Goal: Information Seeking & Learning: Learn about a topic

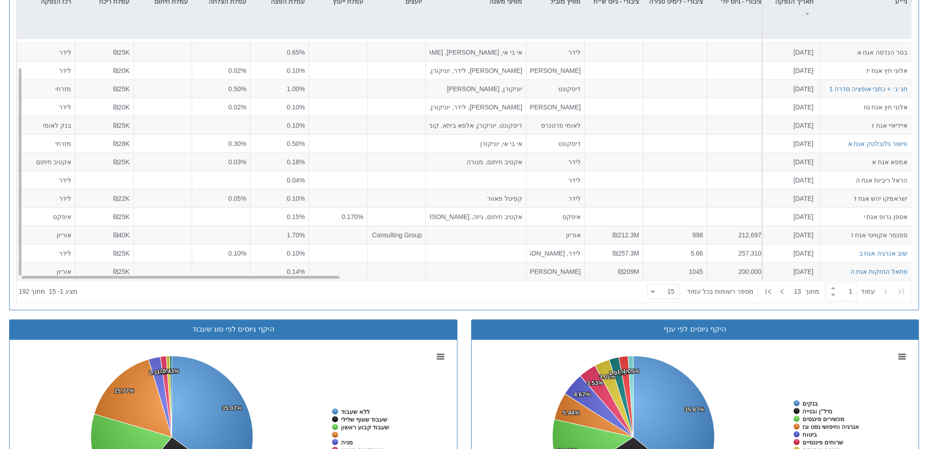
scroll to position [456, 0]
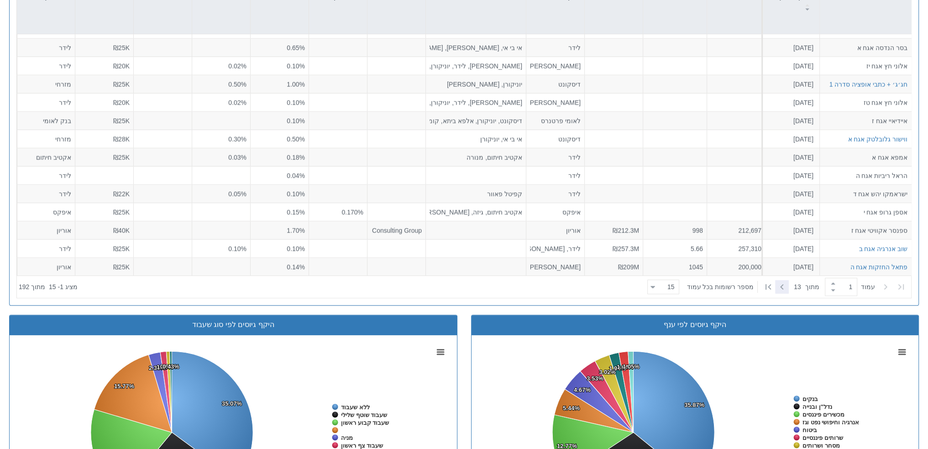
click at [780, 287] on icon at bounding box center [781, 286] width 11 height 11
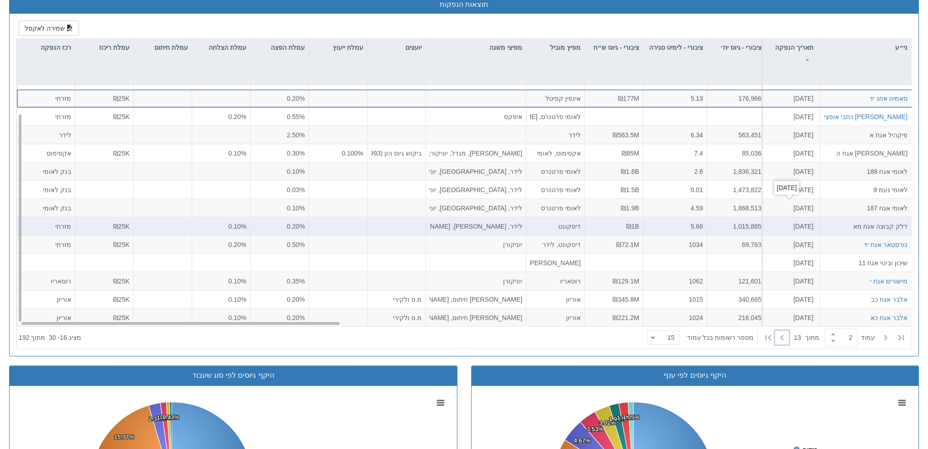
scroll to position [479, 0]
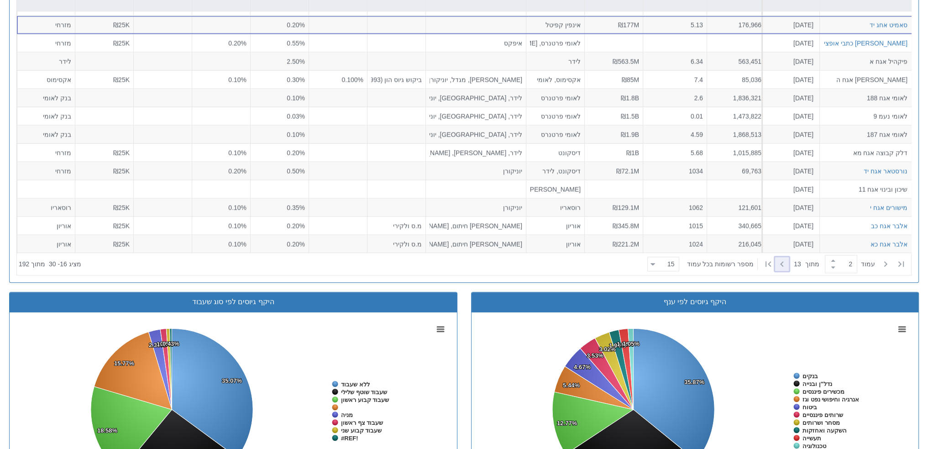
click at [784, 266] on div at bounding box center [782, 264] width 14 height 14
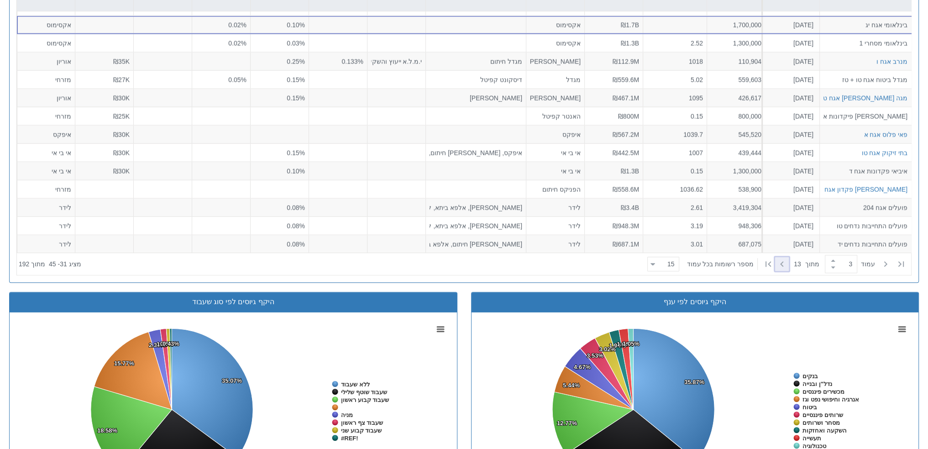
click at [780, 261] on icon at bounding box center [781, 263] width 3 height 5
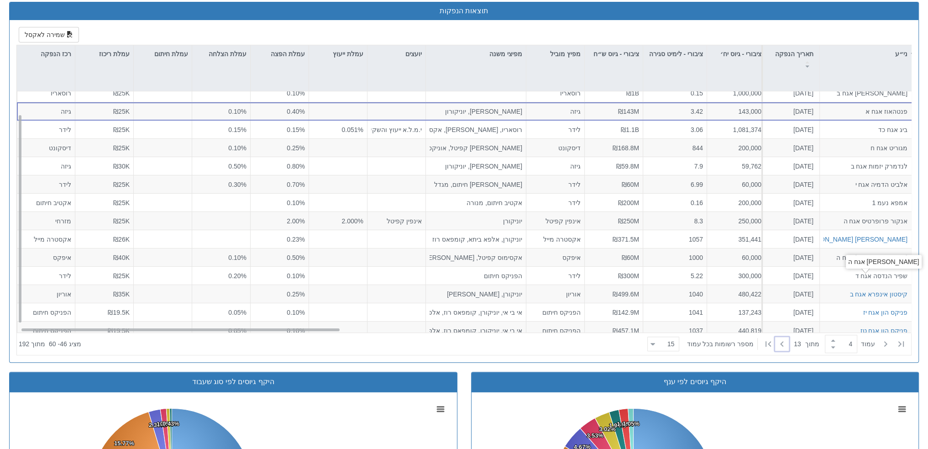
scroll to position [32, 0]
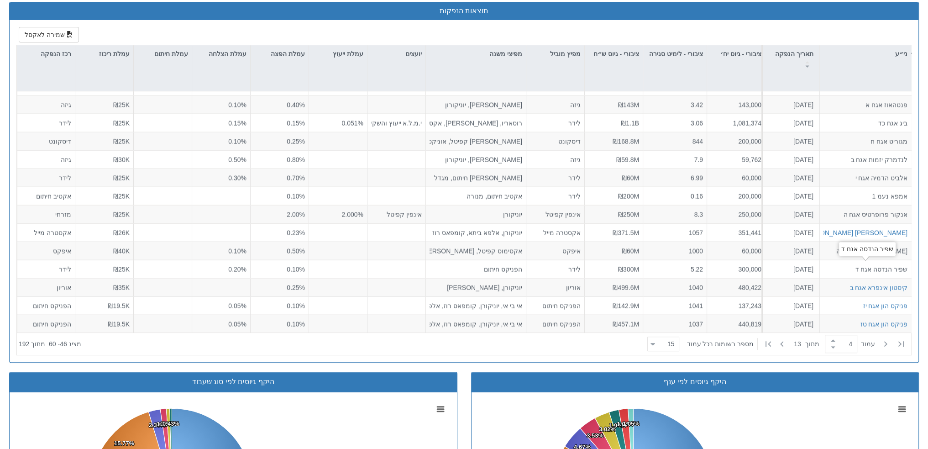
click at [853, 253] on div "שפיר הנדסה אגח ד" at bounding box center [867, 249] width 57 height 14
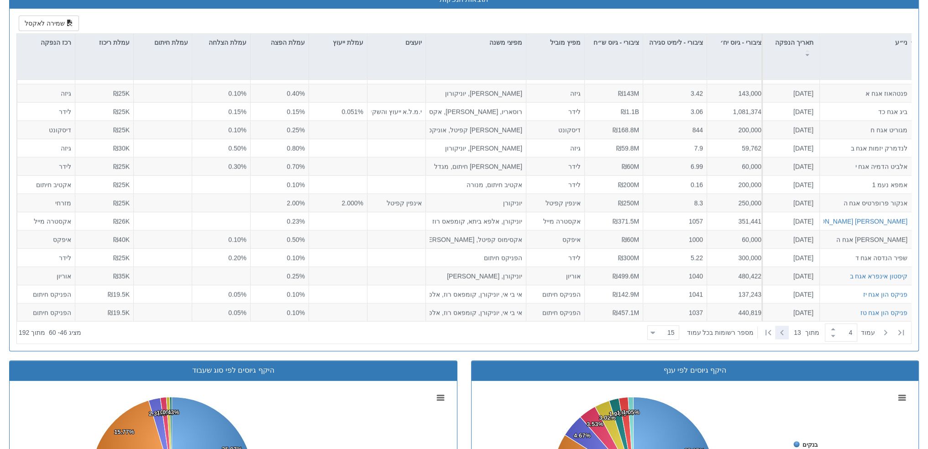
click at [778, 334] on icon at bounding box center [781, 332] width 11 height 11
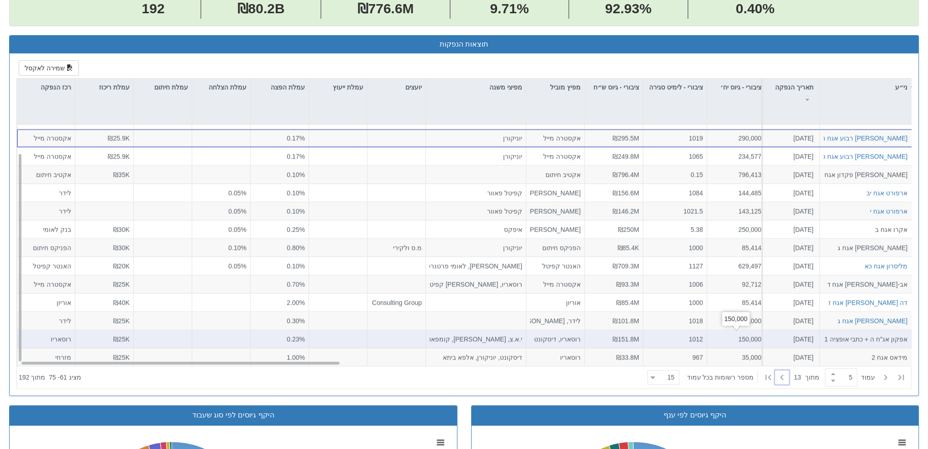
scroll to position [376, 0]
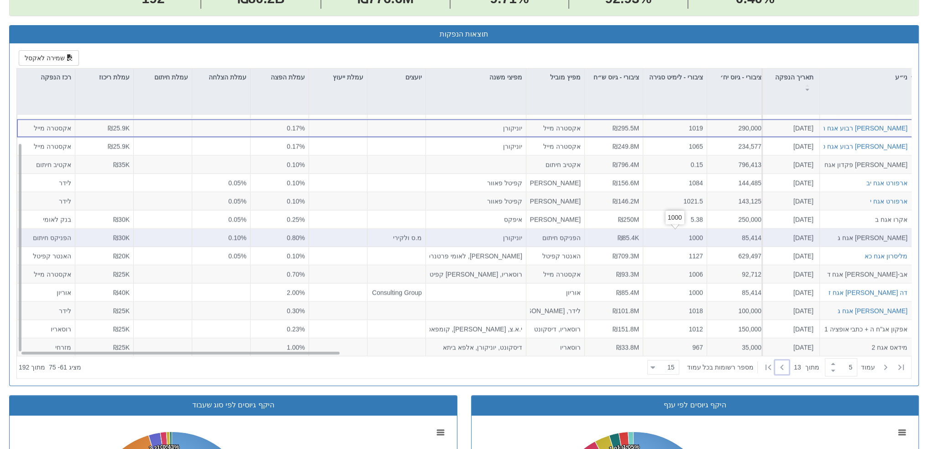
click at [650, 236] on div "1000" at bounding box center [675, 237] width 56 height 9
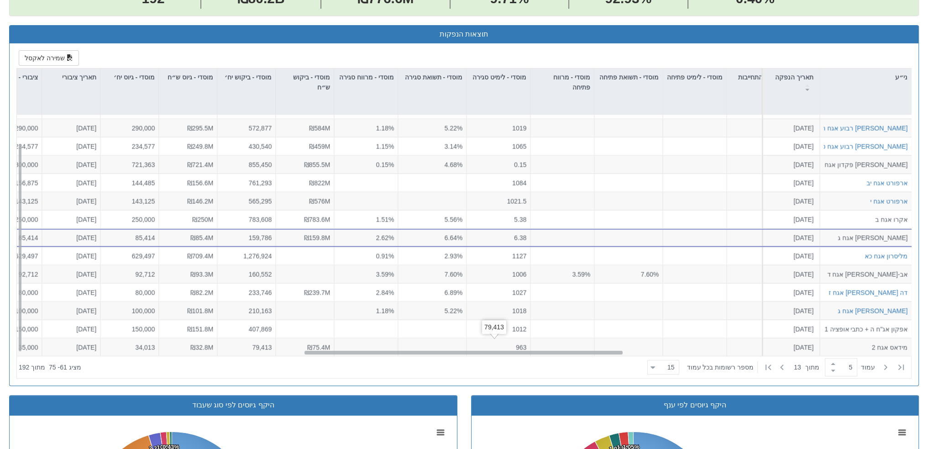
scroll to position [32, 802]
drag, startPoint x: 319, startPoint y: 350, endPoint x: 604, endPoint y: 329, distance: 286.0
click at [604, 329] on div "קרסו מוטורס אגח ו [DATE] 1226224 הזמנות זוכות > אגח - סדרה חדשה הצעה אחידה - רי…" at bounding box center [464, 235] width 894 height 241
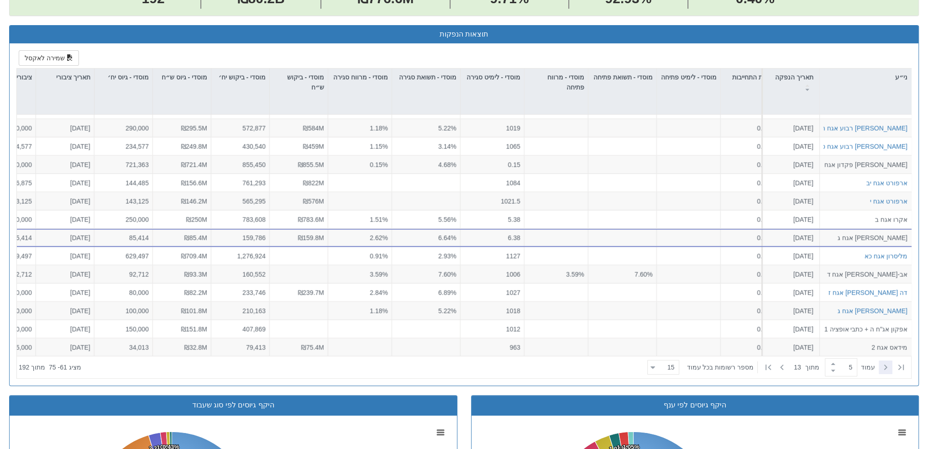
click at [887, 366] on icon at bounding box center [885, 366] width 11 height 11
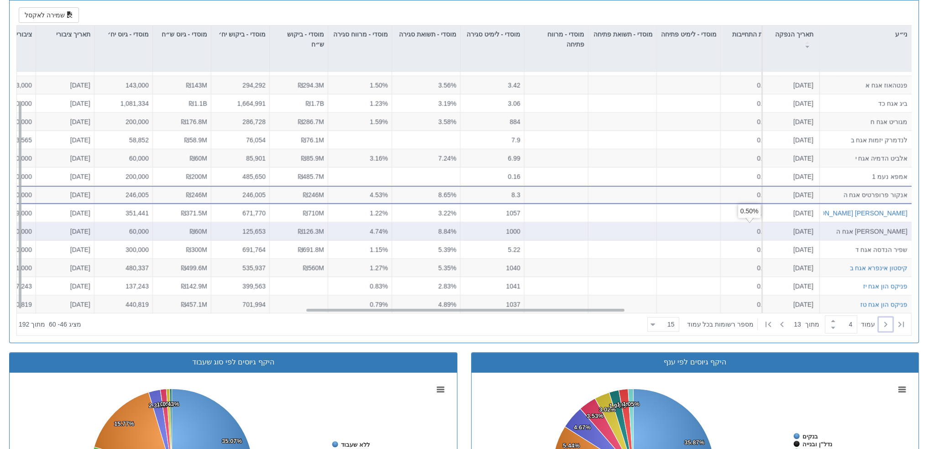
scroll to position [422, 0]
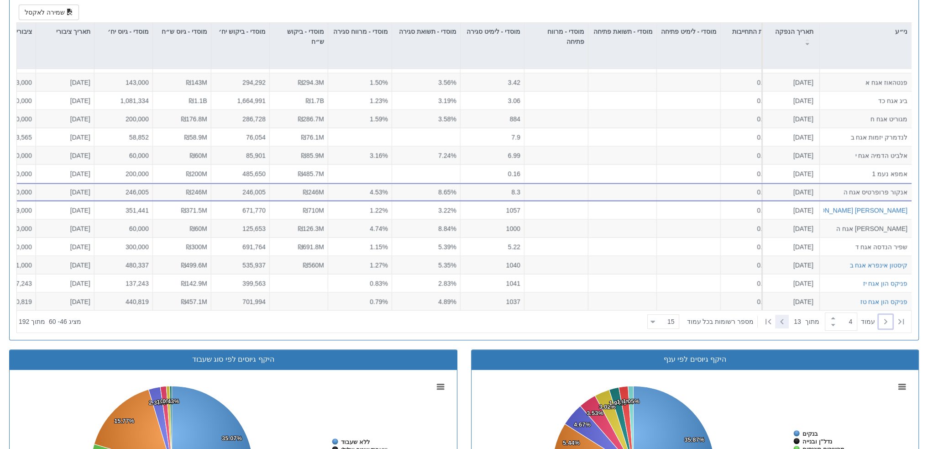
click at [780, 320] on icon at bounding box center [781, 321] width 3 height 5
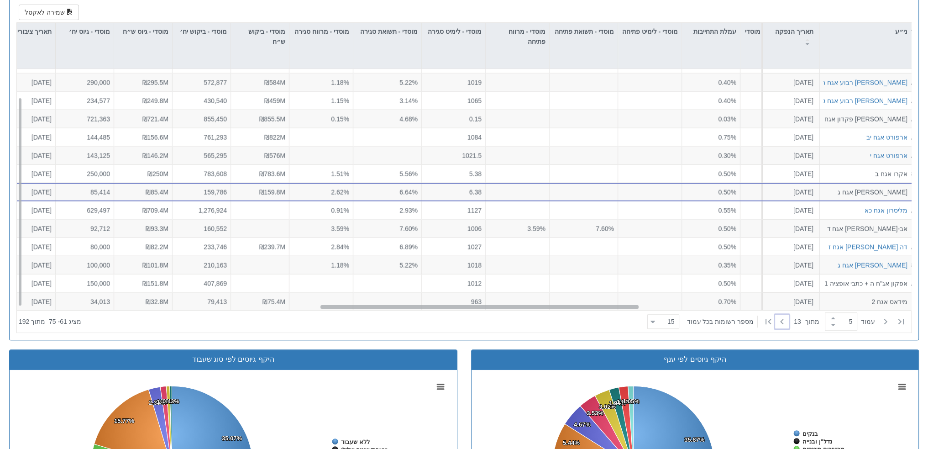
scroll to position [32, 805]
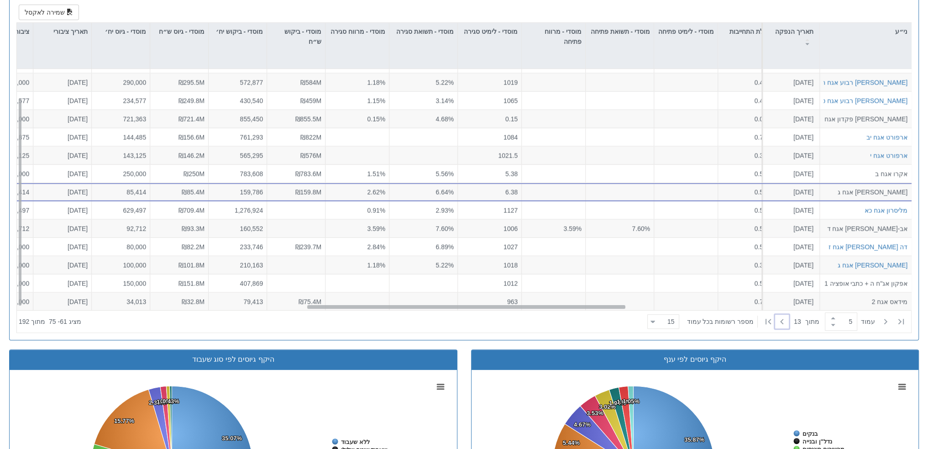
drag, startPoint x: 479, startPoint y: 305, endPoint x: 480, endPoint y: 238, distance: 67.1
click at [480, 238] on div "קרסו מוטורס אגח ו [DATE] 1226224 הזמנות זוכות > אגח - סדרה חדשה הצעה אחידה - רי…" at bounding box center [464, 189] width 894 height 241
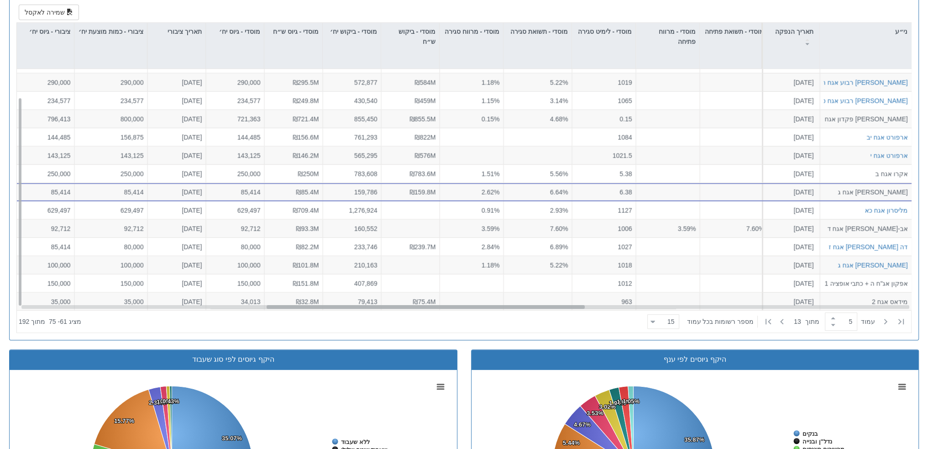
scroll to position [32, 680]
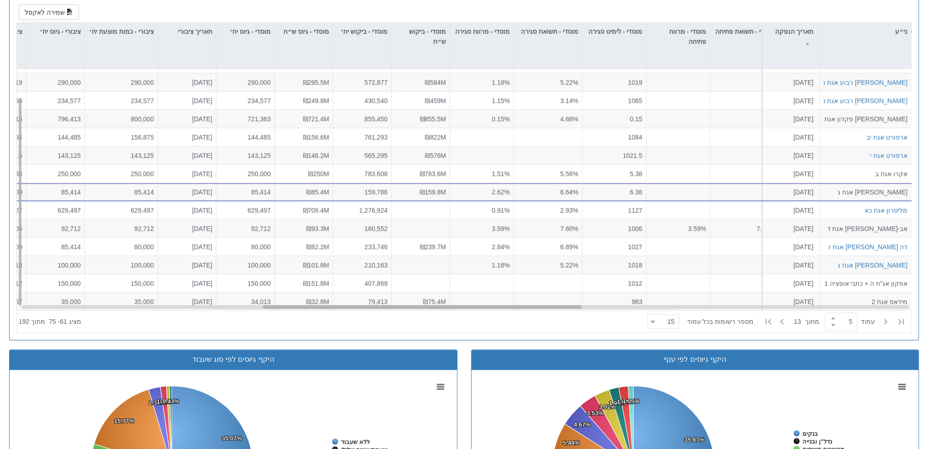
drag, startPoint x: 371, startPoint y: 305, endPoint x: 327, endPoint y: 303, distance: 43.9
click at [327, 305] on div at bounding box center [422, 307] width 318 height 4
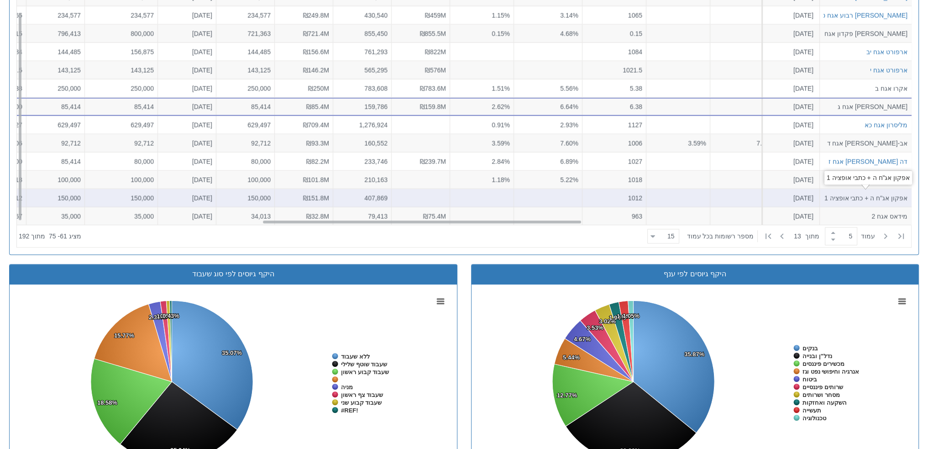
scroll to position [525, 0]
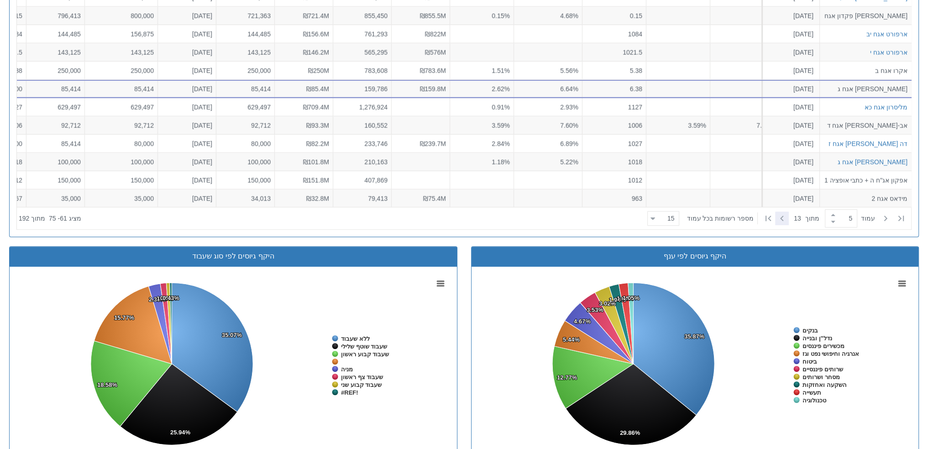
click at [776, 215] on icon at bounding box center [781, 218] width 11 height 11
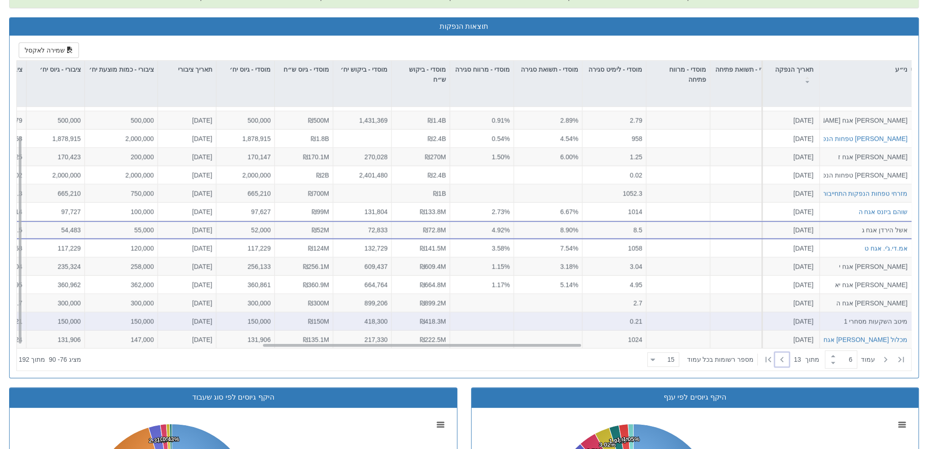
scroll to position [388, 0]
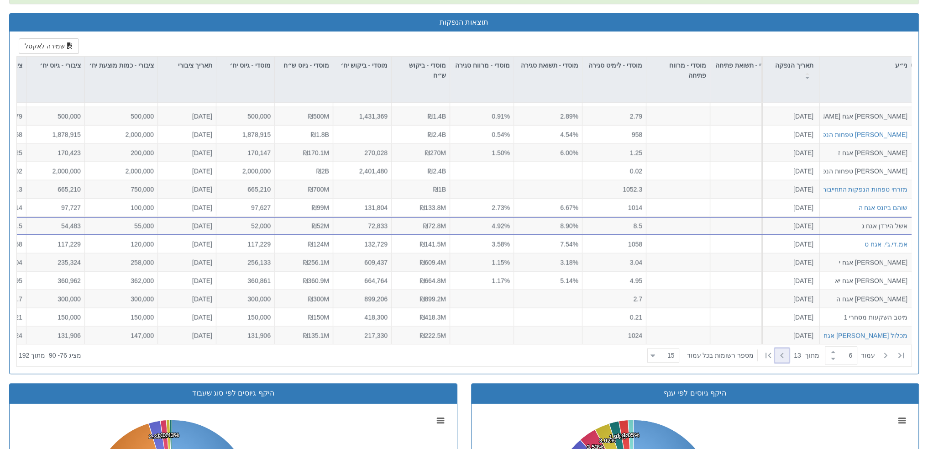
click at [778, 353] on icon at bounding box center [781, 355] width 11 height 11
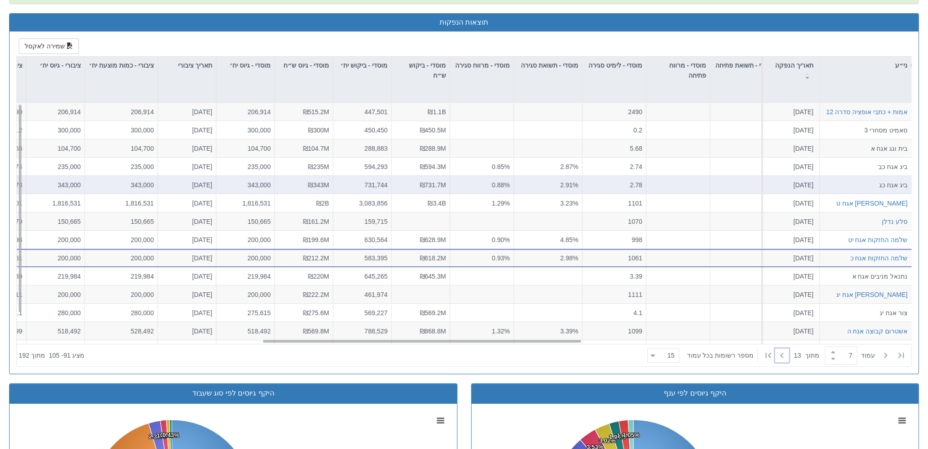
scroll to position [376, 0]
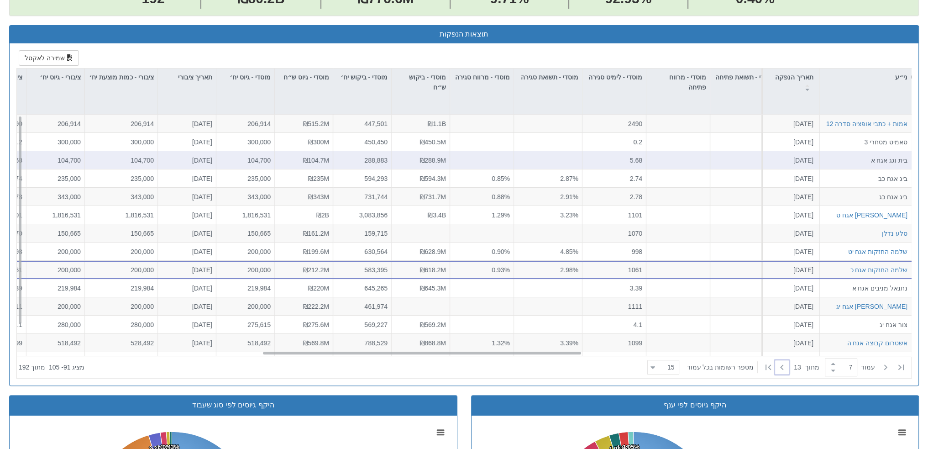
click at [672, 154] on div at bounding box center [678, 160] width 64 height 18
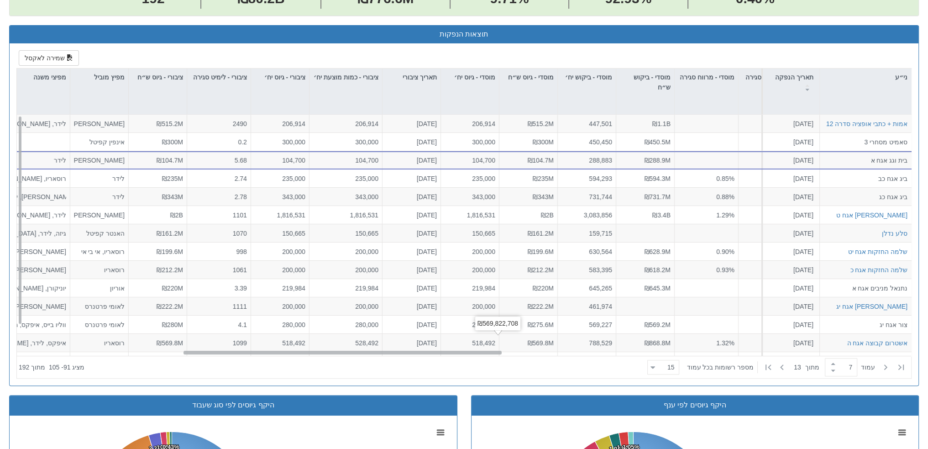
scroll to position [0, 452]
drag, startPoint x: 566, startPoint y: 350, endPoint x: 486, endPoint y: 335, distance: 82.1
click at [486, 335] on div "אמות + כתבי אופציה סדרה 12 [DATE] 1097278 מניות הצעה אחידה - מחיר דוח הצעת מדף …" at bounding box center [464, 235] width 894 height 241
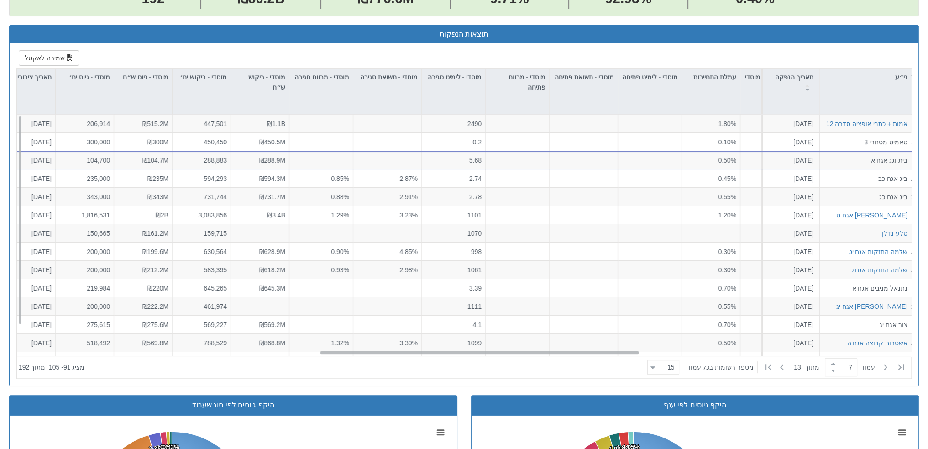
scroll to position [0, 836]
drag, startPoint x: 464, startPoint y: 350, endPoint x: 601, endPoint y: 344, distance: 137.0
click at [601, 344] on div "אמות + כתבי אופציה סדרה 12 [DATE] 1097278 מניות הצעה אחידה - מחיר דוח הצעת מדף …" at bounding box center [464, 235] width 894 height 241
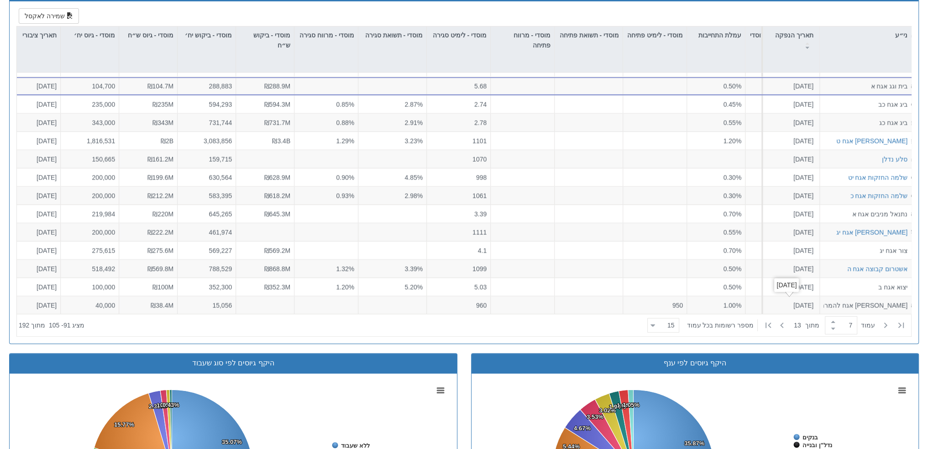
scroll to position [491, 0]
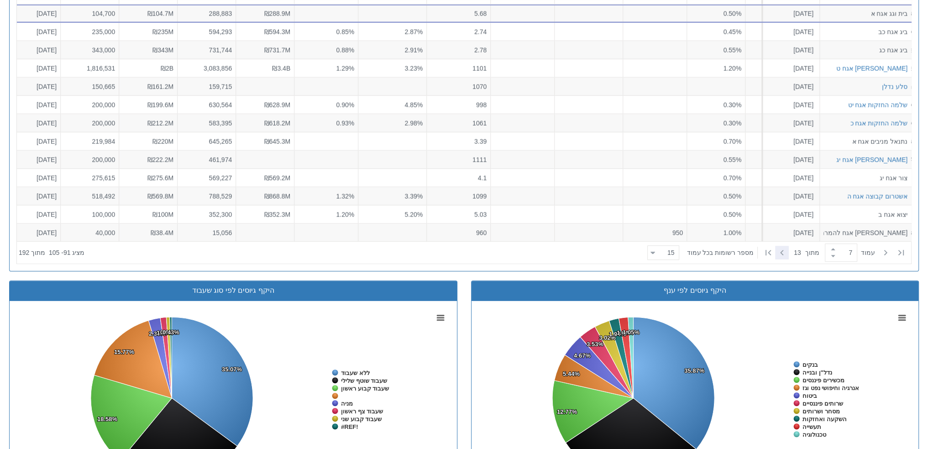
click at [777, 251] on icon at bounding box center [781, 252] width 11 height 11
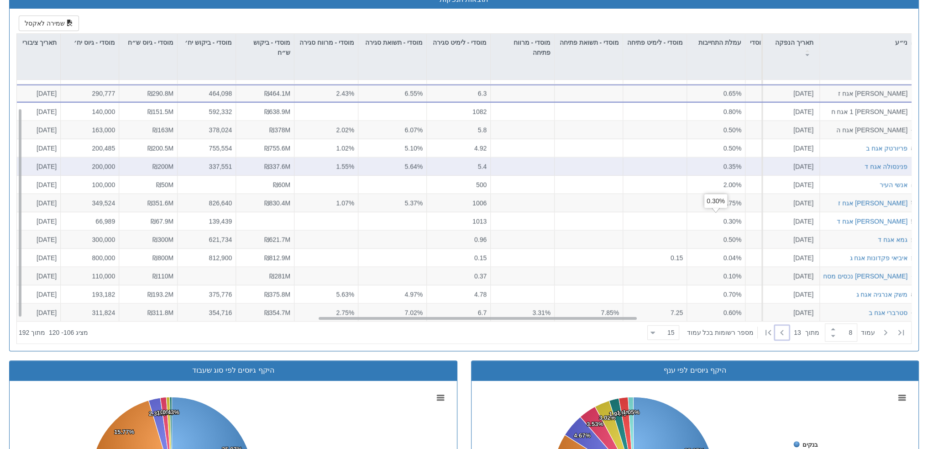
scroll to position [434, 0]
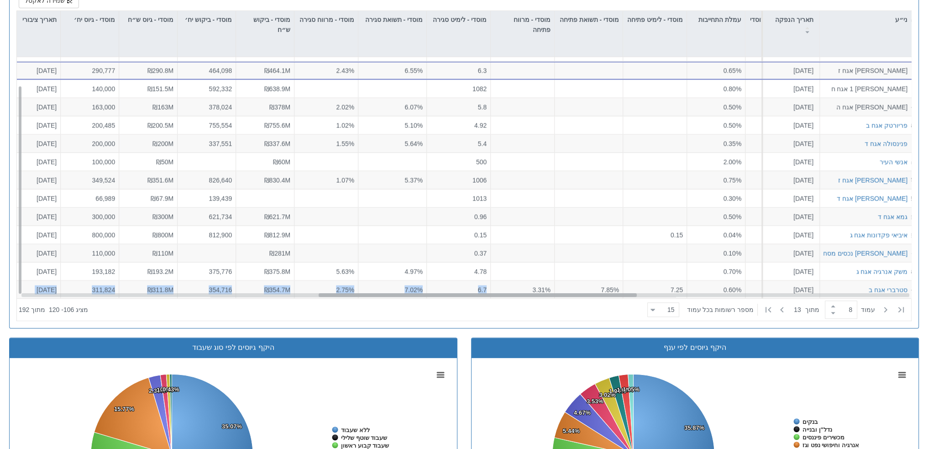
drag, startPoint x: 497, startPoint y: 295, endPoint x: 555, endPoint y: 294, distance: 57.5
click at [555, 294] on div "אלרוב אגח ז [DATE] 1207471 הזמנות זוכות > אגח - הרחבה הצעה אחידה - מחיר דוח הצע…" at bounding box center [464, 177] width 894 height 241
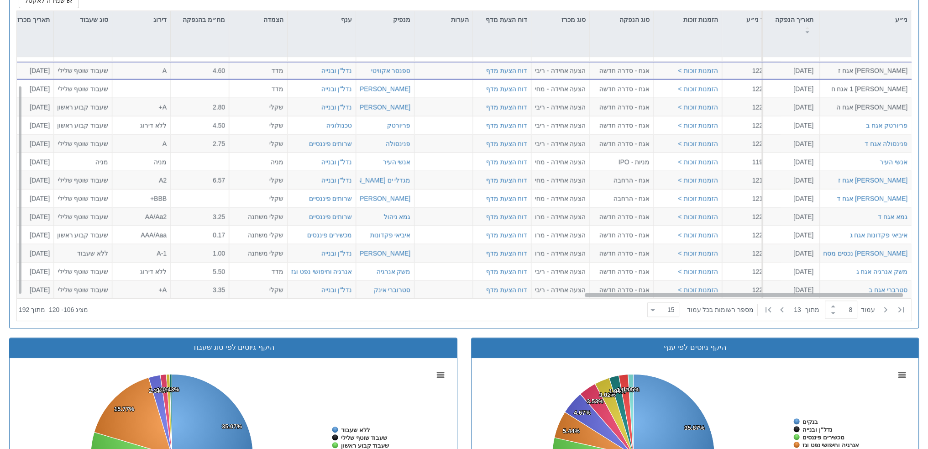
scroll to position [32, 1605]
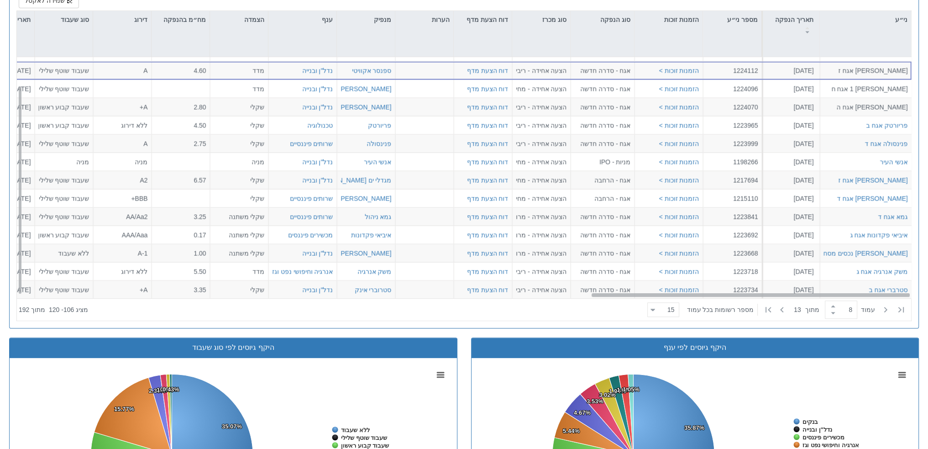
drag, startPoint x: 551, startPoint y: 293, endPoint x: 841, endPoint y: 290, distance: 289.4
click at [841, 290] on div "אלרוב אגח ז [DATE] 1207471 הזמנות זוכות > אגח - הרחבה הצעה אחידה - מחיר דוח הצע…" at bounding box center [464, 177] width 894 height 241
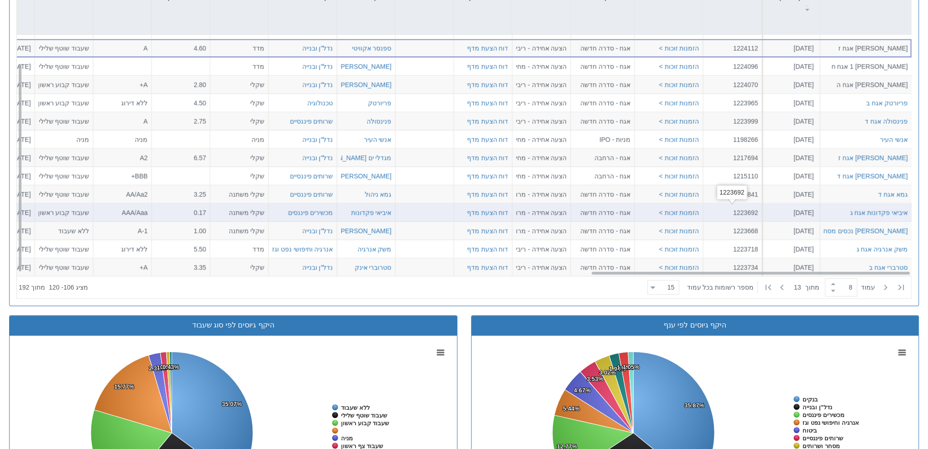
scroll to position [502, 0]
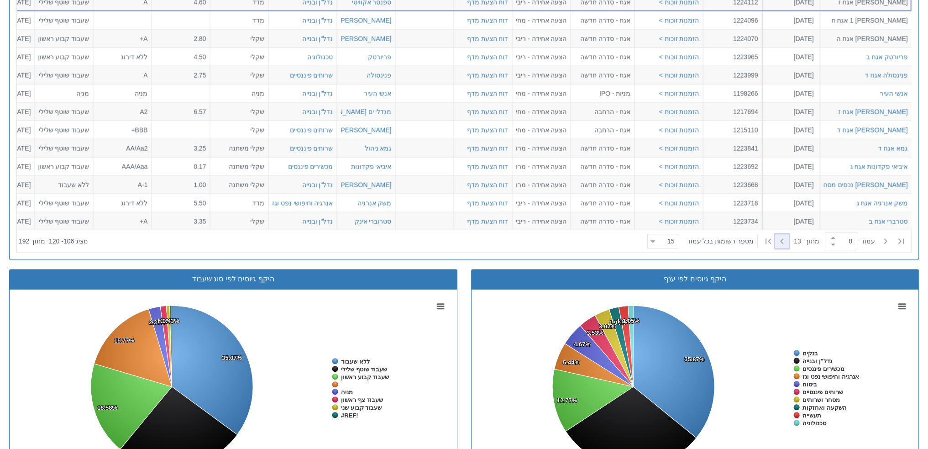
click at [783, 241] on icon at bounding box center [781, 241] width 11 height 11
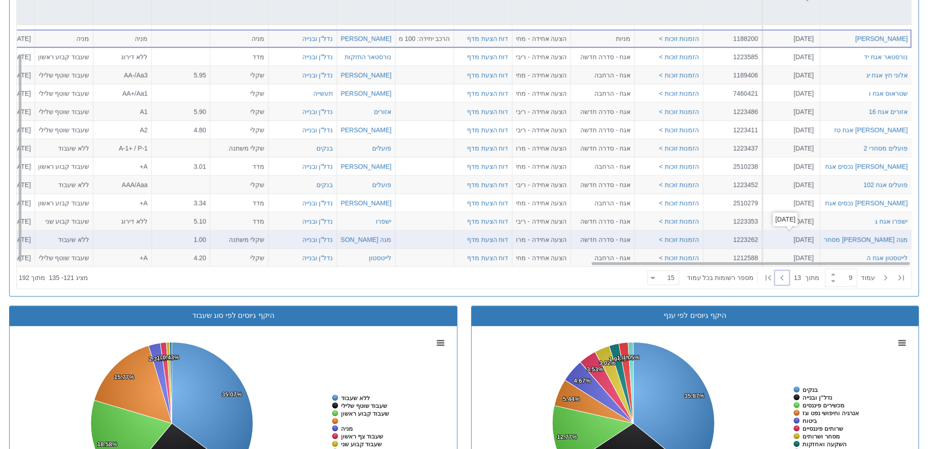
scroll to position [467, 0]
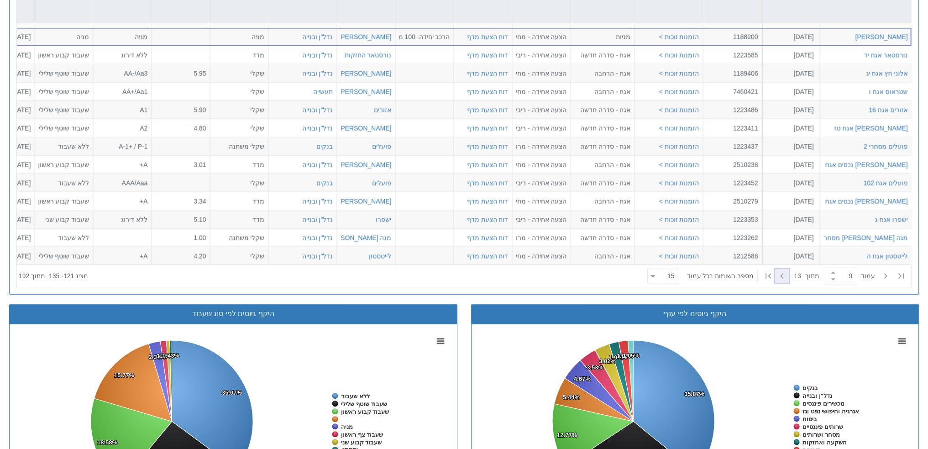
click at [780, 276] on icon at bounding box center [781, 275] width 11 height 11
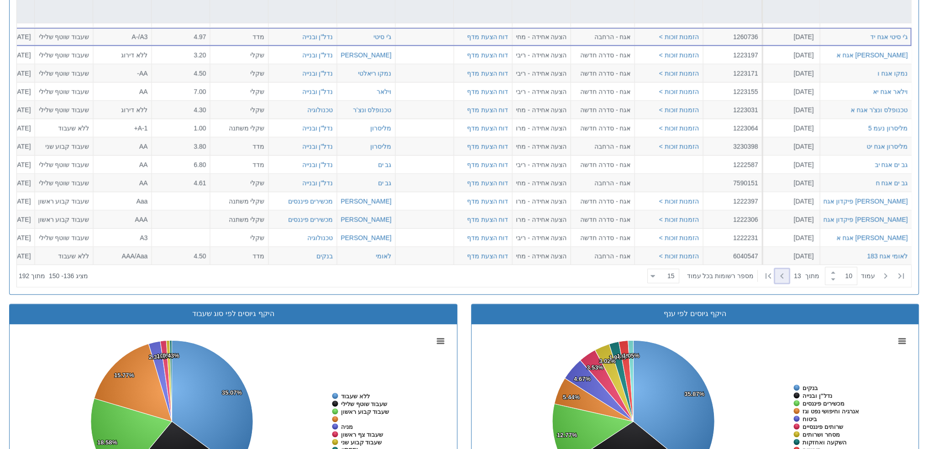
click at [781, 272] on icon at bounding box center [781, 275] width 11 height 11
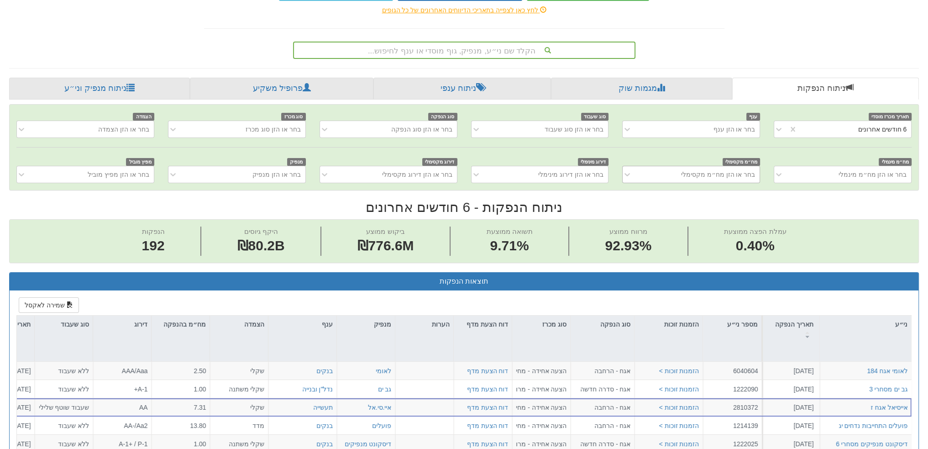
scroll to position [126, 0]
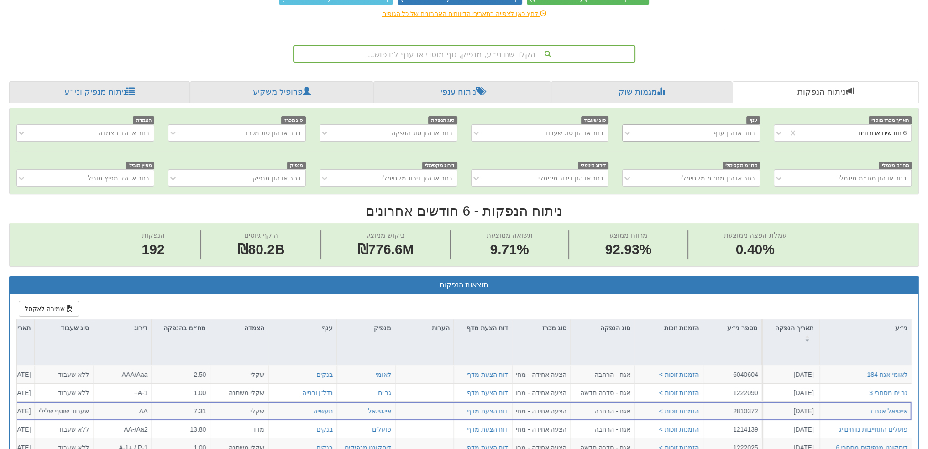
click at [686, 133] on div "בחר או הזן ענף" at bounding box center [698, 133] width 123 height 15
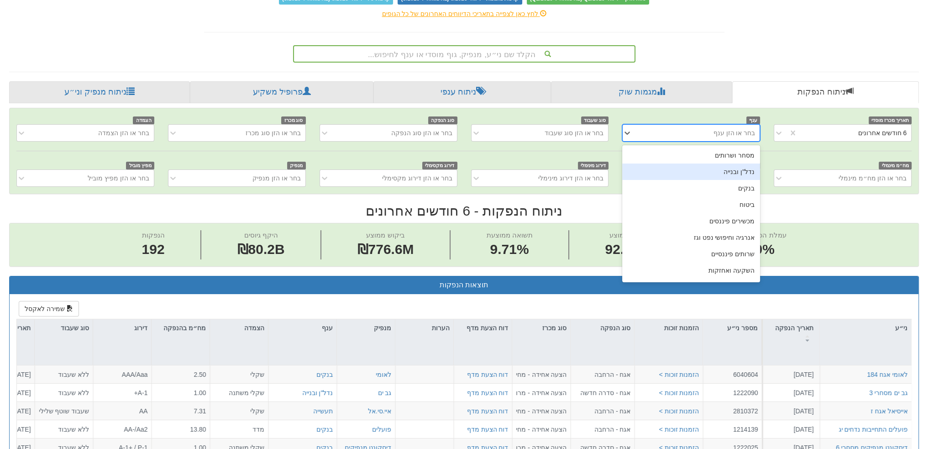
click at [719, 170] on div "נדל"ן ובנייה" at bounding box center [691, 171] width 138 height 16
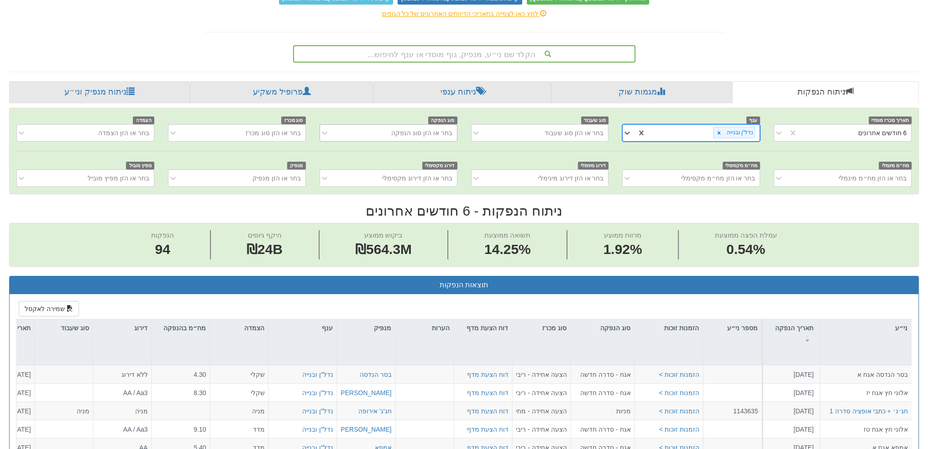
click at [403, 129] on div "בחר או הזן סוג הנפקה" at bounding box center [421, 132] width 61 height 9
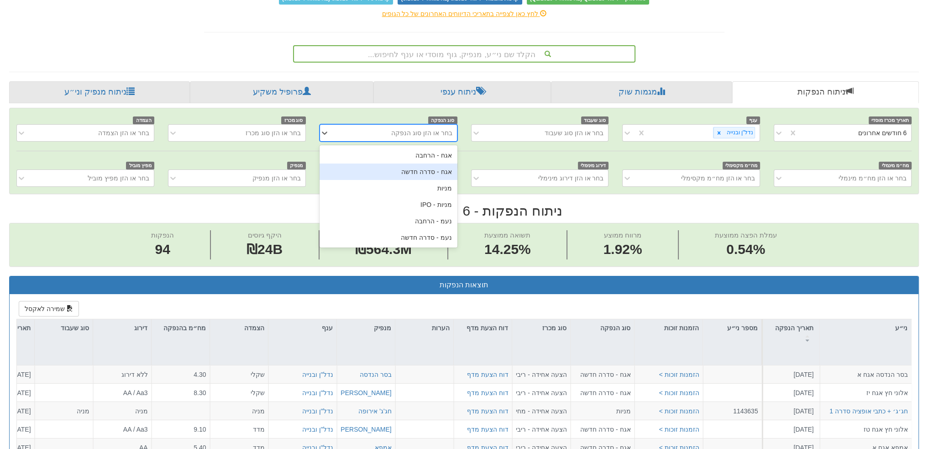
click at [408, 166] on div "אגח - סדרה חדשה" at bounding box center [388, 171] width 138 height 16
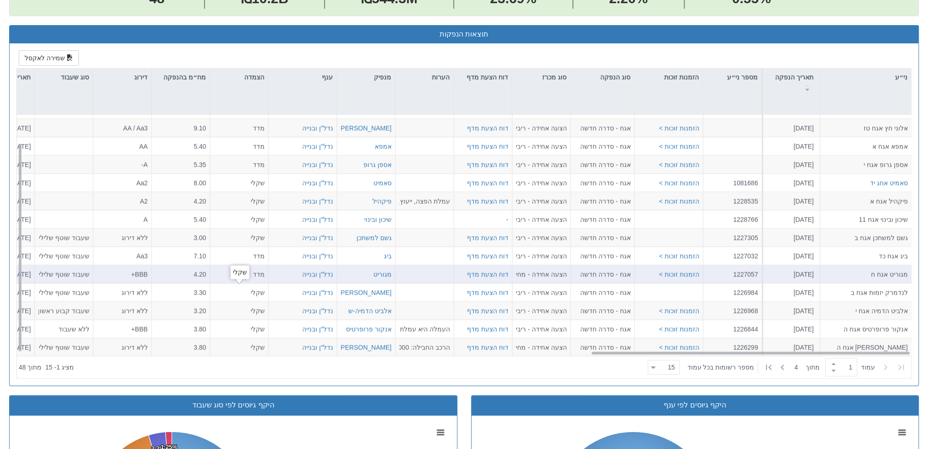
scroll to position [376, 0]
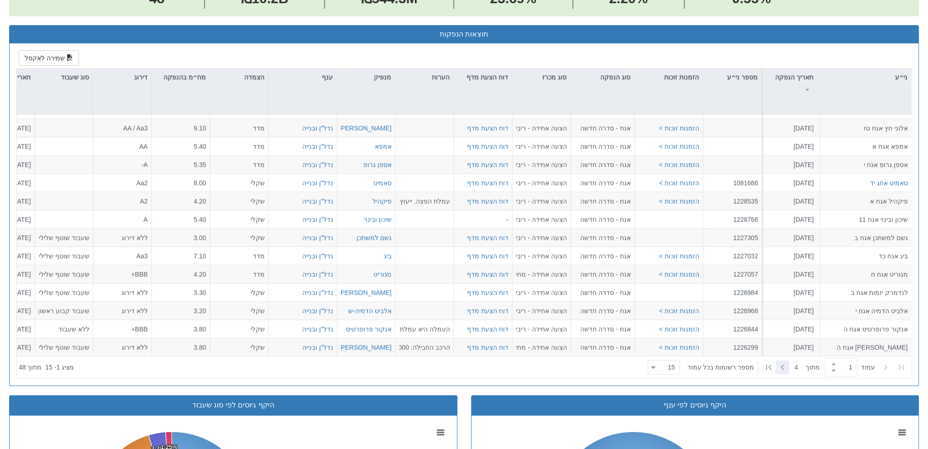
click at [787, 360] on div at bounding box center [782, 367] width 14 height 14
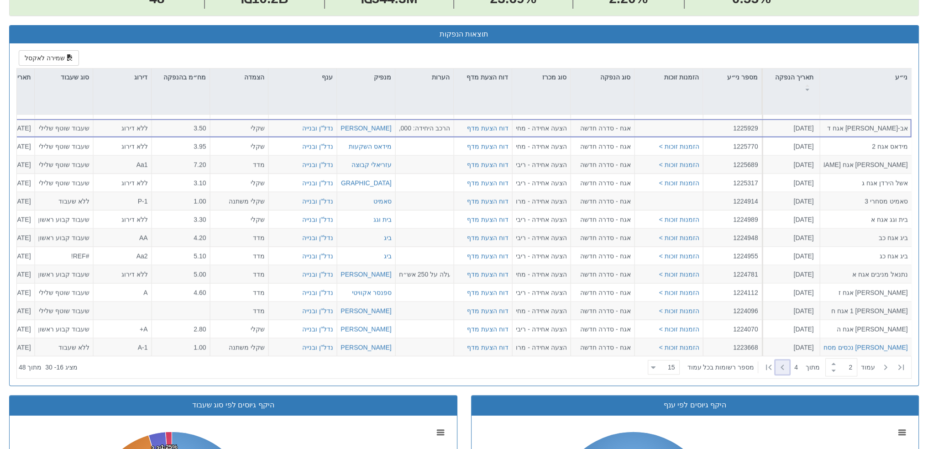
click at [783, 364] on icon at bounding box center [782, 366] width 11 height 11
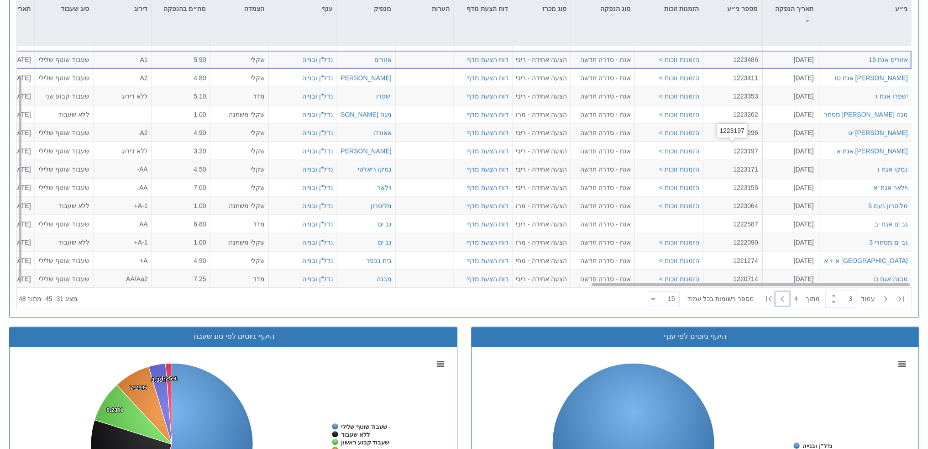
scroll to position [445, 0]
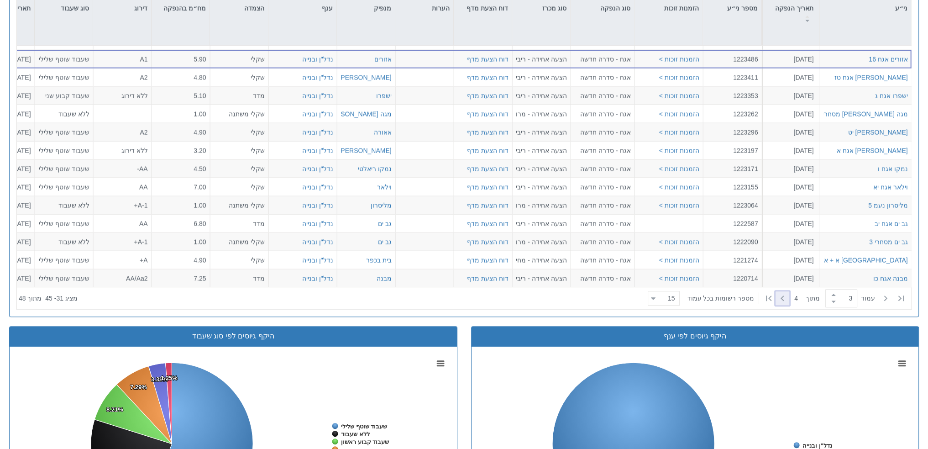
click at [780, 294] on icon at bounding box center [782, 298] width 11 height 11
type input "4"
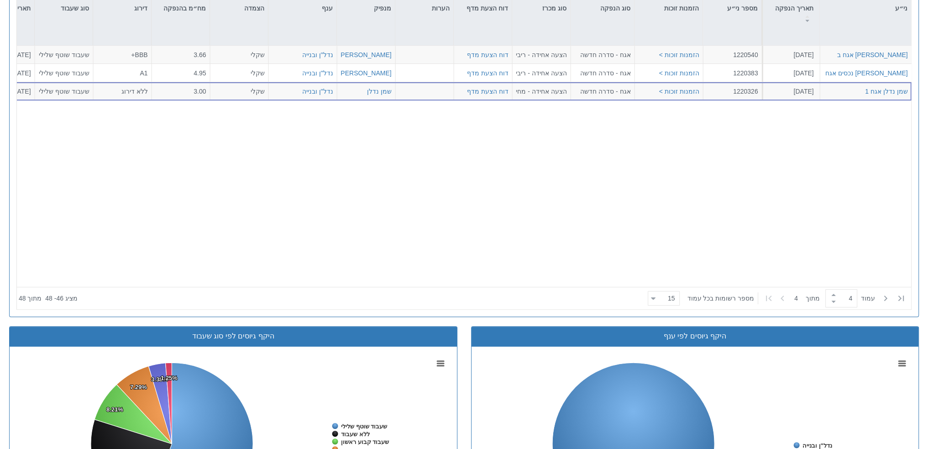
scroll to position [0, 1605]
